Goal: Task Accomplishment & Management: Complete application form

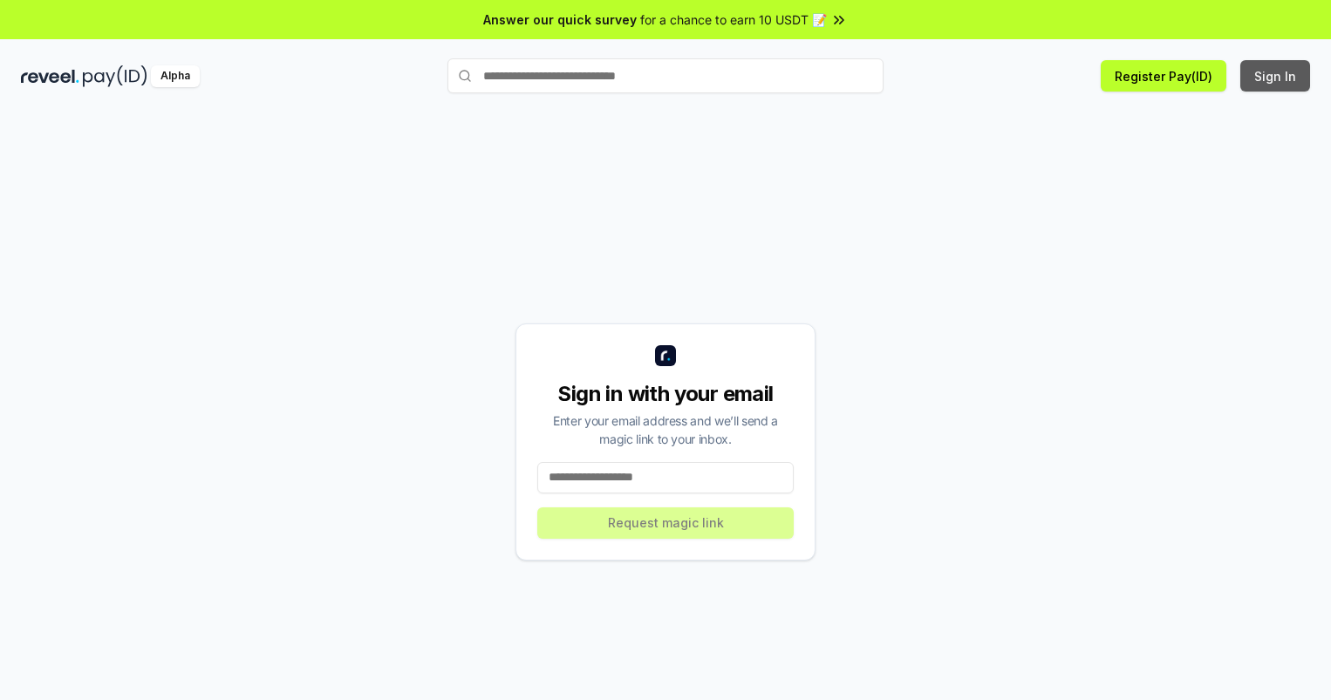
click at [1276, 76] on button "Sign In" at bounding box center [1275, 75] width 70 height 31
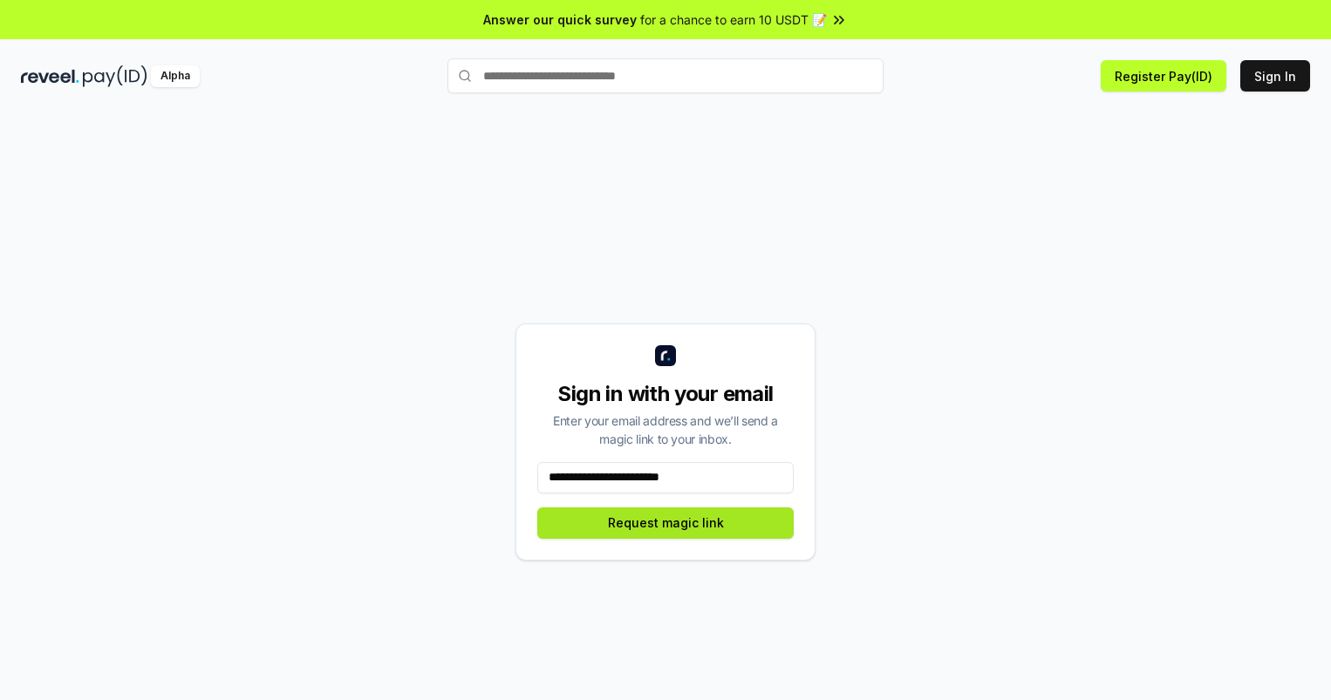
type input "**********"
click at [666, 523] on button "Request magic link" at bounding box center [665, 523] width 256 height 31
